Goal: Navigation & Orientation: Go to known website

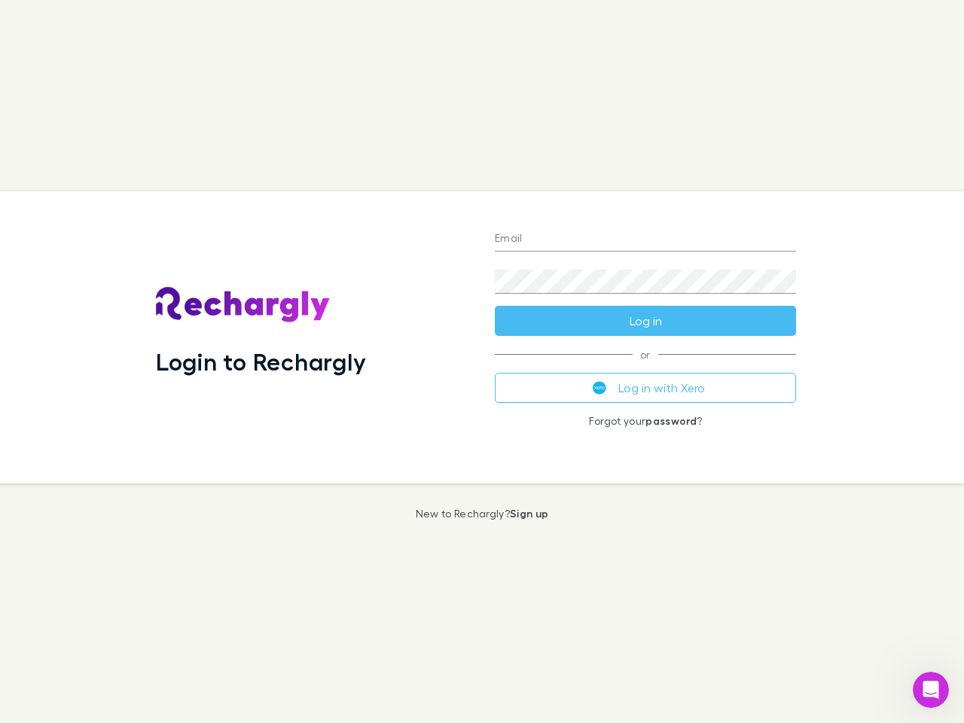
click at [482, 361] on div "Login to Rechargly" at bounding box center [313, 337] width 339 height 292
click at [645, 239] on input "Email" at bounding box center [645, 239] width 301 height 24
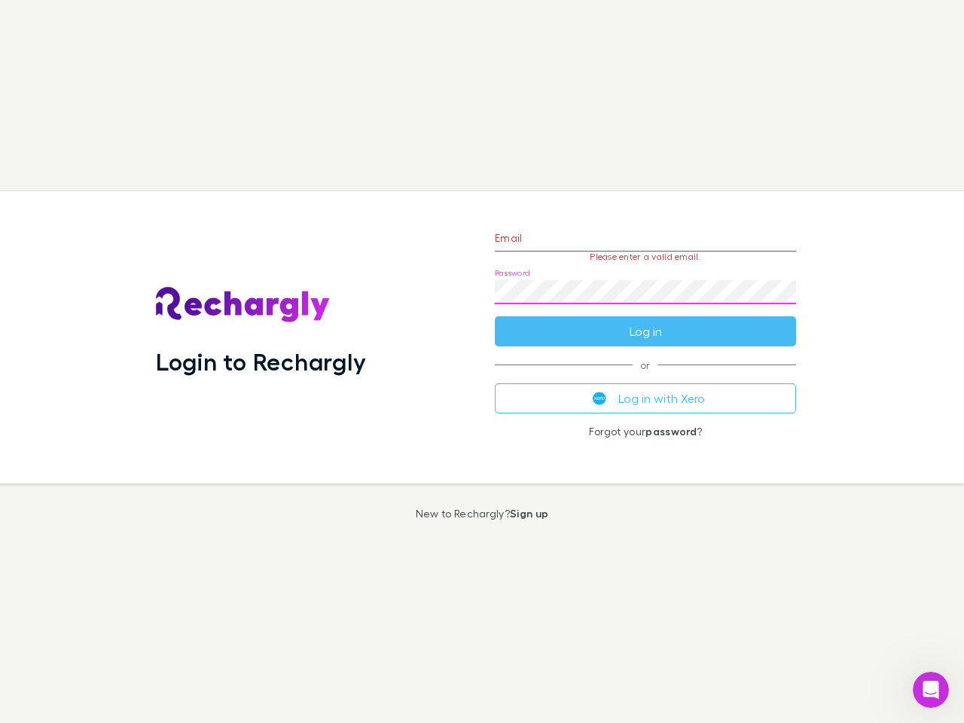
click at [645, 321] on form "Email Please enter a valid email. Password Log in" at bounding box center [645, 280] width 301 height 131
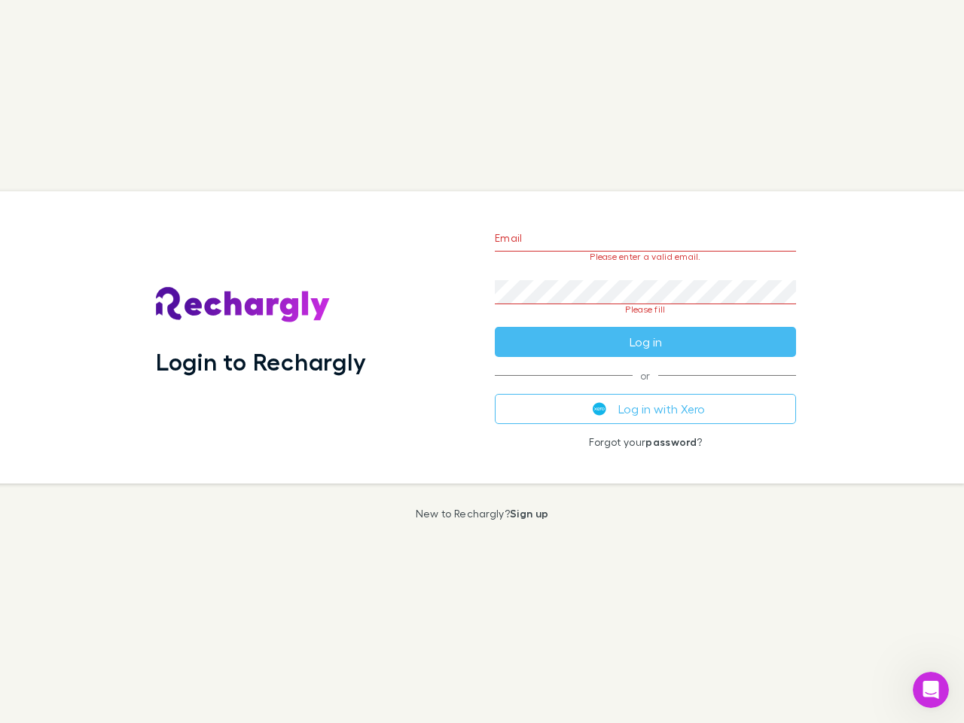
click at [645, 388] on div "Email Please enter a valid email. Password Please fill Log in or Log in with Xe…" at bounding box center [645, 337] width 325 height 292
click at [931, 690] on icon "Open Intercom Messenger" at bounding box center [931, 690] width 25 height 25
